Goal: Navigation & Orientation: Find specific page/section

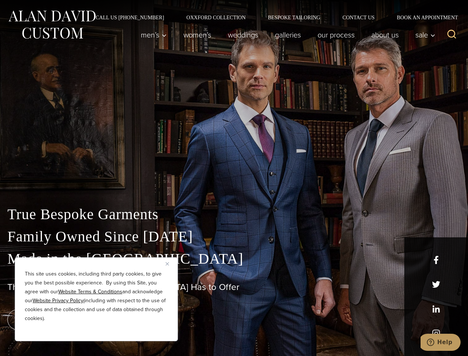
click at [234, 178] on div "True Bespoke Garments Family Owned Since [DATE] Made in [GEOGRAPHIC_DATA] The B…" at bounding box center [234, 261] width 468 height 190
click at [170, 264] on button "Close" at bounding box center [170, 263] width 9 height 9
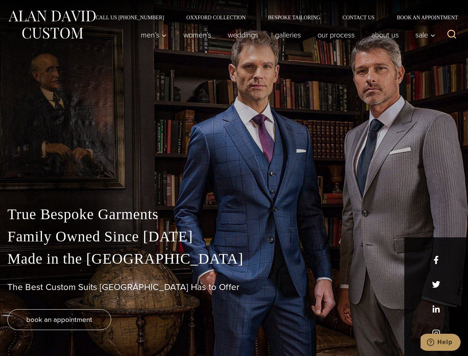
click at [96, 331] on div "True Bespoke Garments Family Owned Since [DATE] Made in [GEOGRAPHIC_DATA] The B…" at bounding box center [234, 279] width 468 height 153
click at [452, 35] on icon "Search" at bounding box center [452, 34] width 11 height 11
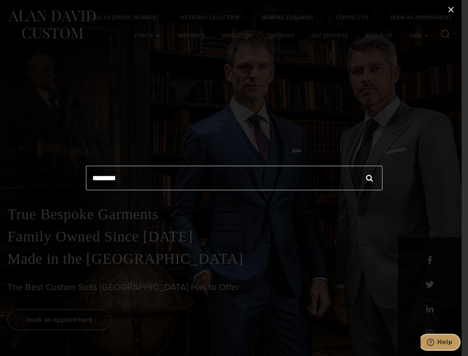
click at [435, 342] on icon "Help" at bounding box center [430, 341] width 7 height 7
